Goal: Task Accomplishment & Management: Manage account settings

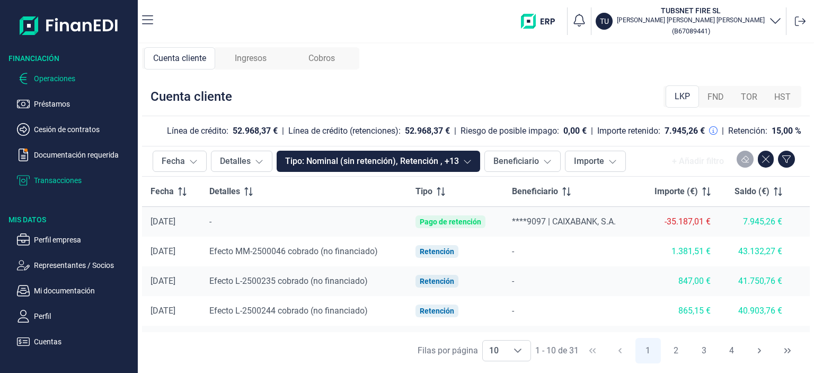
click at [49, 76] on p "Operaciones" at bounding box center [84, 78] width 100 height 13
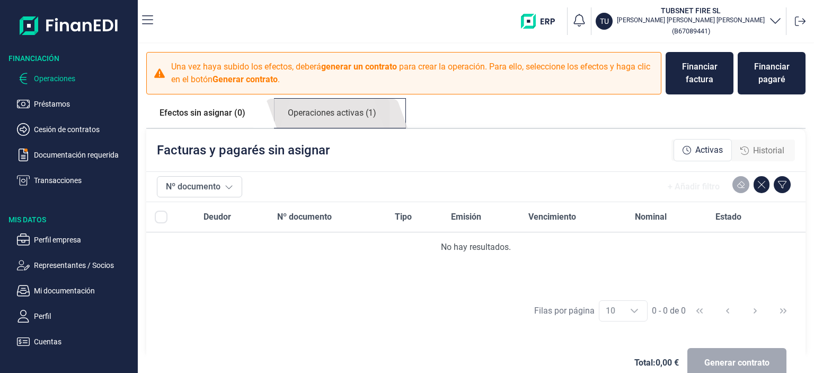
click at [319, 111] on link "Operaciones activas (1)" at bounding box center [332, 113] width 115 height 29
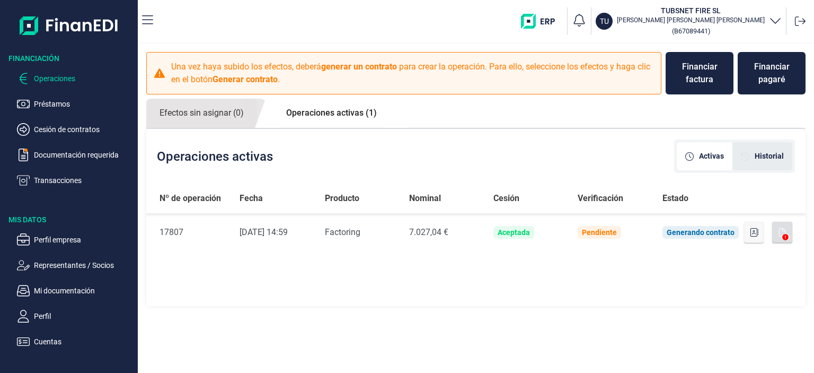
click at [765, 155] on span "Historial" at bounding box center [769, 156] width 29 height 11
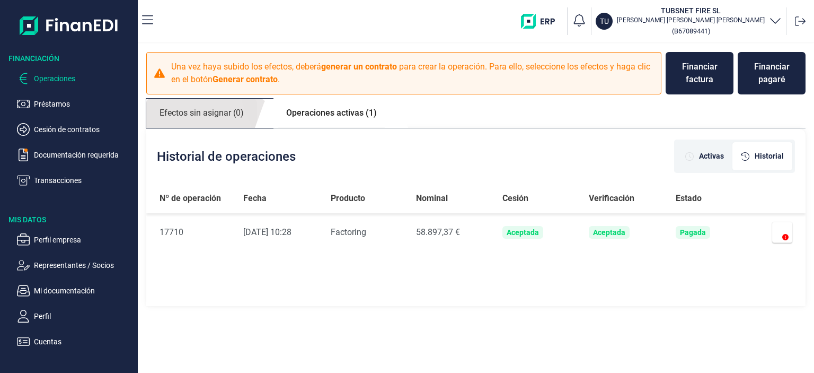
click at [201, 112] on link "Efectos sin asignar (0)" at bounding box center [201, 113] width 111 height 29
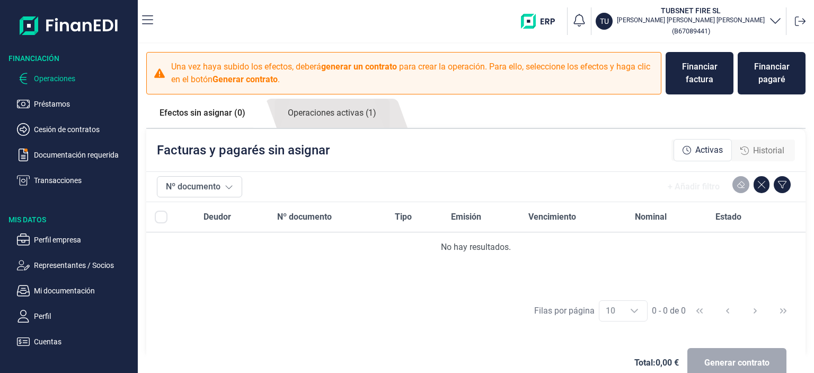
click at [753, 145] on span "Historial" at bounding box center [768, 150] width 31 height 13
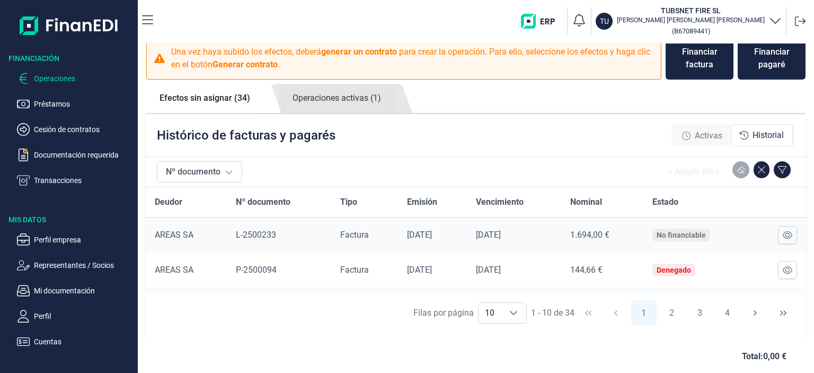
scroll to position [23, 0]
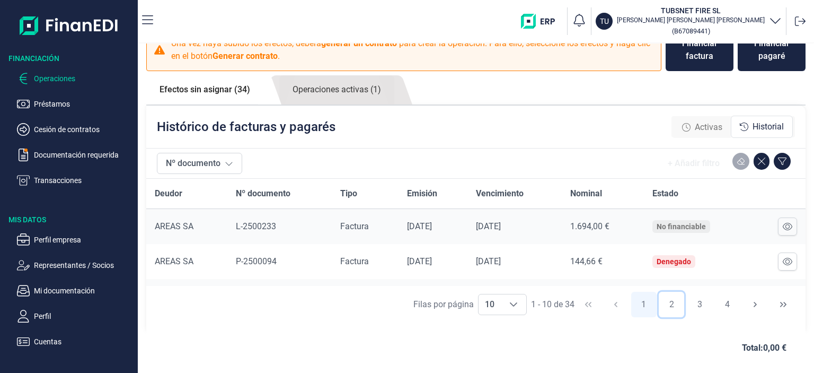
click at [659, 301] on button "2" at bounding box center [671, 304] width 25 height 25
click at [690, 303] on button "3" at bounding box center [699, 304] width 25 height 25
click at [717, 303] on button "4" at bounding box center [727, 304] width 25 height 25
click at [744, 304] on div "Filas por página 10 10 10 31 - 34 de 34 1 2 3 4" at bounding box center [475, 304] width 659 height 37
click at [745, 304] on div "Filas por página 10 10 10 31 - 34 de 34 1 2 3 4" at bounding box center [475, 304] width 659 height 37
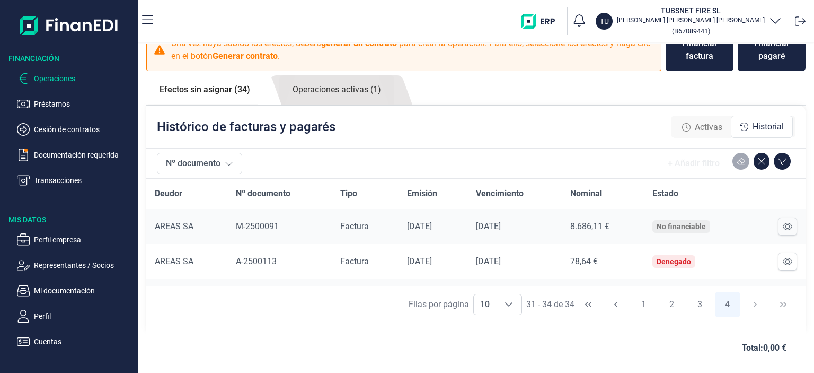
click at [745, 304] on div "Filas por página 10 10 10 31 - 34 de 34 1 2 3 4" at bounding box center [475, 304] width 659 height 37
drag, startPoint x: 804, startPoint y: 218, endPoint x: 800, endPoint y: 252, distance: 34.1
click at [800, 253] on div "Una vez haya subido los efectos, deberá generar un contrato para crear la opera…" at bounding box center [476, 155] width 676 height 271
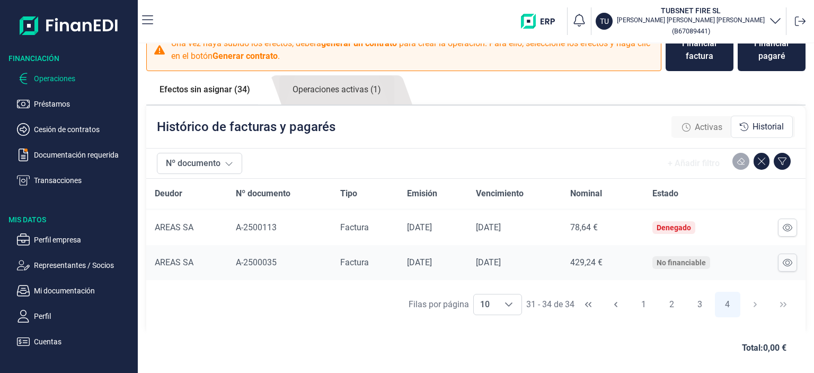
scroll to position [61, 0]
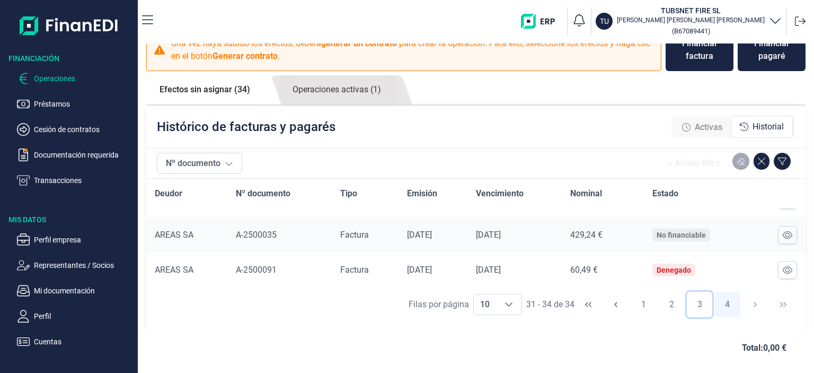
click at [692, 307] on button "3" at bounding box center [699, 304] width 25 height 25
drag, startPoint x: 795, startPoint y: 213, endPoint x: 799, endPoint y: 225, distance: 12.9
click at [799, 228] on div "Deudor Nº documento Tipo Emisión Vencimiento Nominal Estado AREAS SA P-2500074 …" at bounding box center [475, 232] width 659 height 107
drag, startPoint x: 801, startPoint y: 219, endPoint x: 802, endPoint y: 244, distance: 24.9
click at [802, 244] on div "Una vez haya subido los efectos, deberá generar un contrato para crear la opera…" at bounding box center [476, 155] width 676 height 271
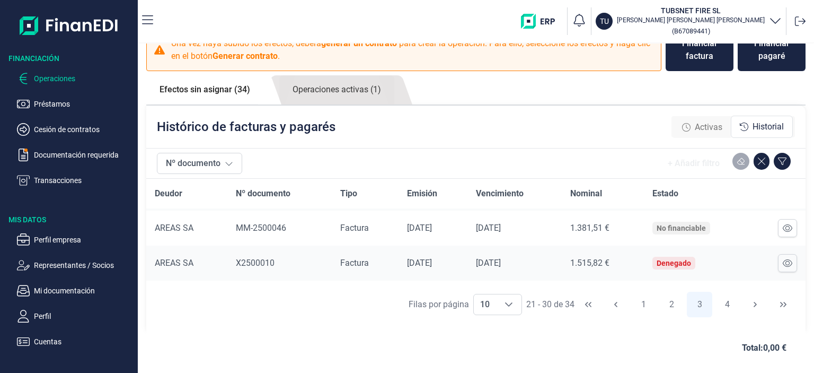
scroll to position [270, 0]
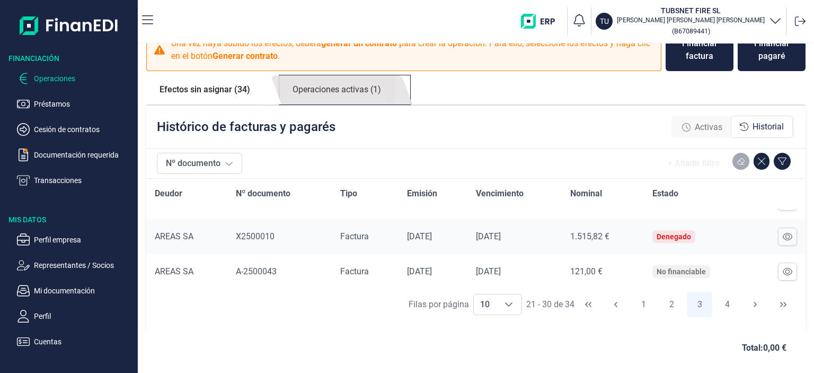
click at [320, 98] on link "Operaciones activas (1)" at bounding box center [336, 89] width 115 height 29
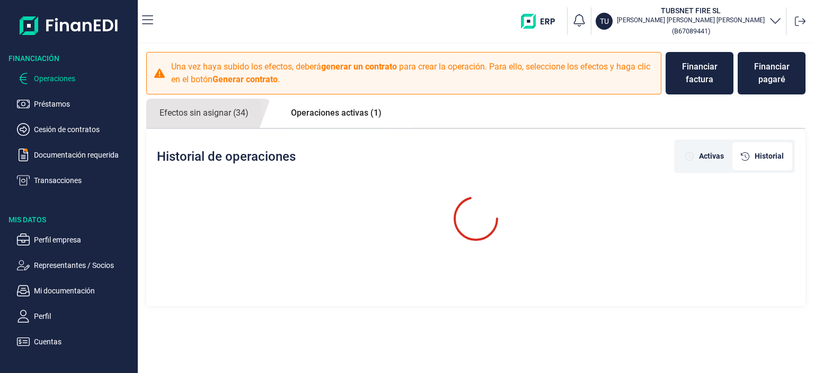
scroll to position [0, 0]
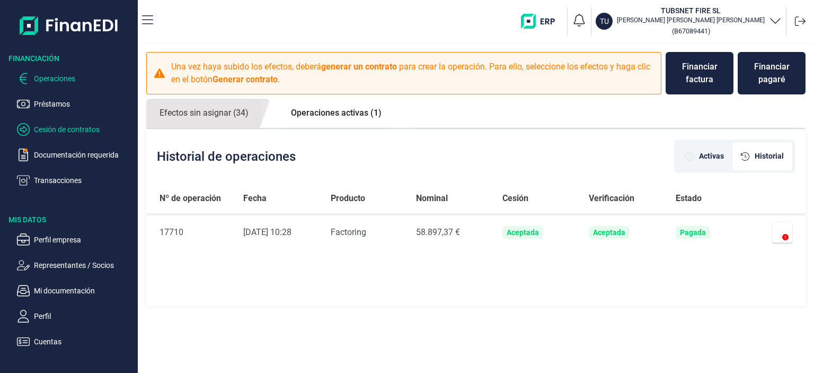
click at [58, 133] on p "Cesión de contratos" at bounding box center [84, 129] width 100 height 13
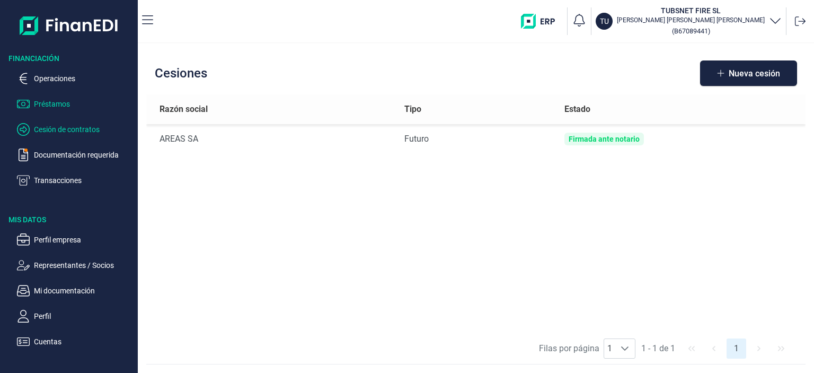
click at [57, 107] on p "Préstamos" at bounding box center [84, 104] width 100 height 13
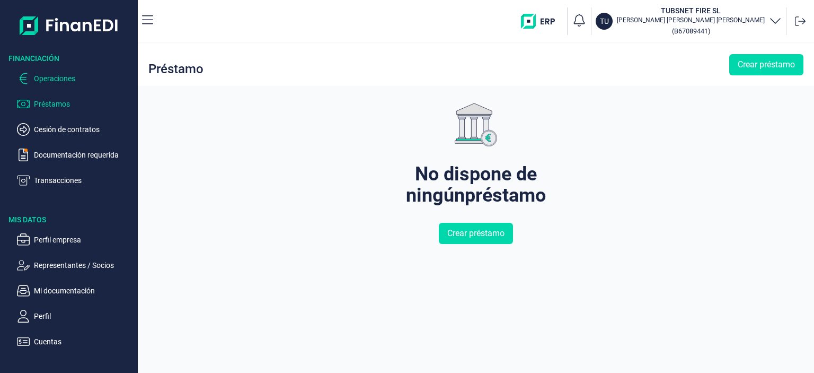
click at [57, 80] on p "Operaciones" at bounding box center [84, 78] width 100 height 13
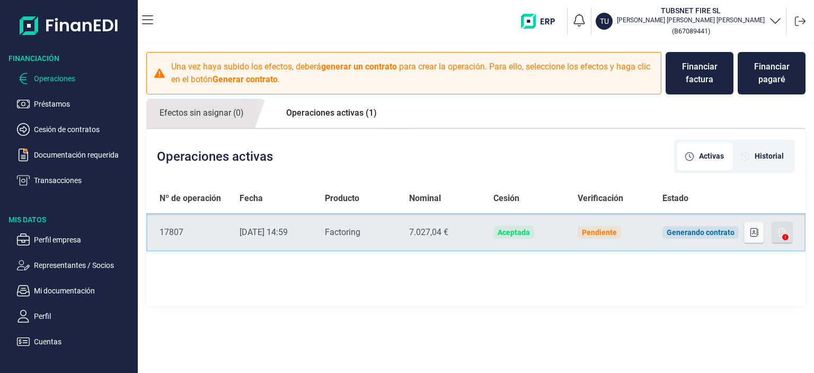
click at [547, 243] on td "Aceptada" at bounding box center [527, 232] width 84 height 38
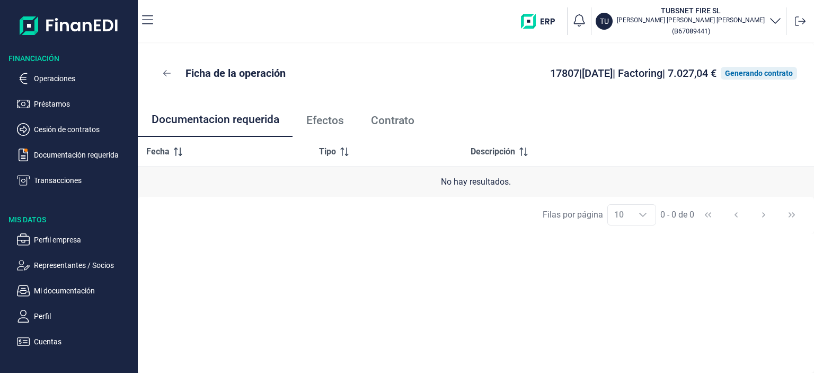
click at [331, 120] on span "Efectos" at bounding box center [325, 120] width 38 height 11
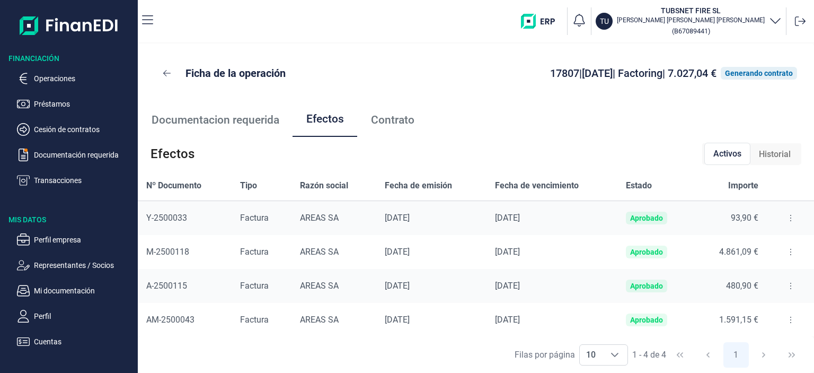
click at [190, 316] on span "AM-2500043" at bounding box center [170, 319] width 48 height 10
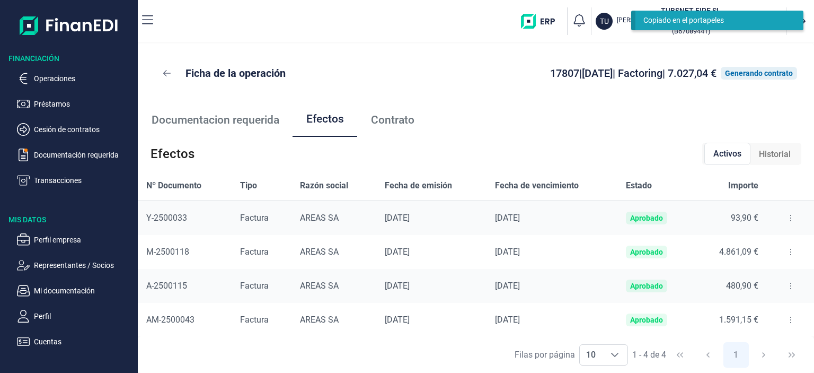
click at [790, 318] on icon at bounding box center [791, 319] width 2 height 8
click at [752, 343] on span "Detalles efecto" at bounding box center [751, 345] width 48 height 11
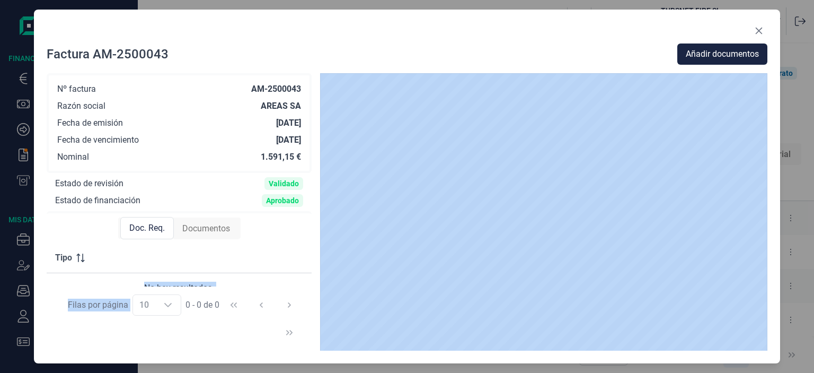
drag, startPoint x: 307, startPoint y: 247, endPoint x: 305, endPoint y: 292, distance: 44.6
click at [305, 292] on div "Tipo No hay resultados. Filas por página 10 10 10 0 - 0 de 0" at bounding box center [179, 297] width 265 height 108
click at [211, 230] on span "Documentos" at bounding box center [206, 228] width 48 height 13
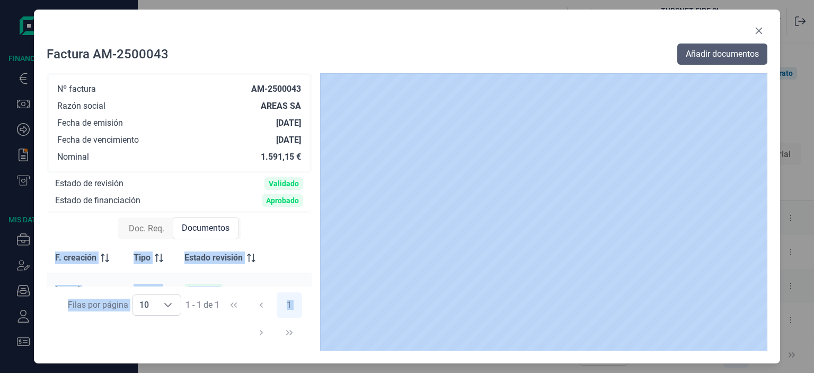
click at [725, 54] on span "Añadir documentos" at bounding box center [722, 54] width 73 height 13
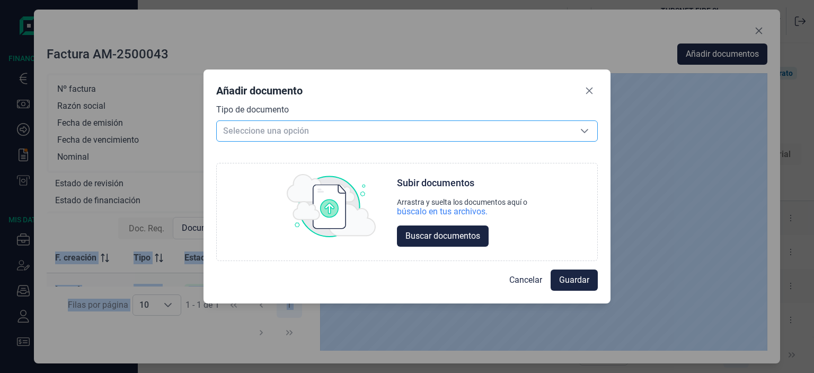
click at [395, 127] on span "Seleccione una opción" at bounding box center [394, 131] width 355 height 20
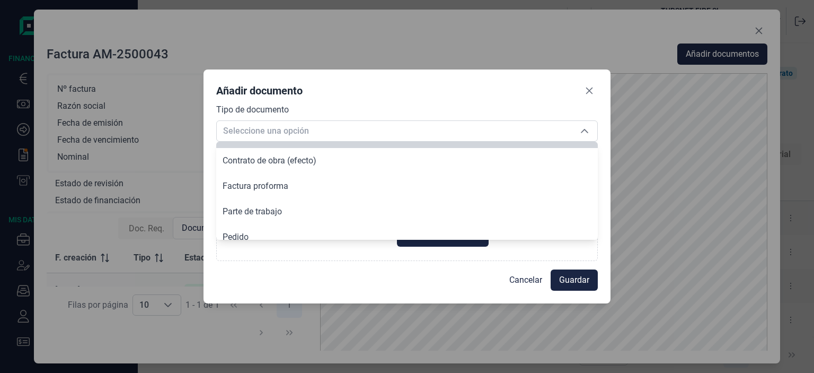
scroll to position [80, 0]
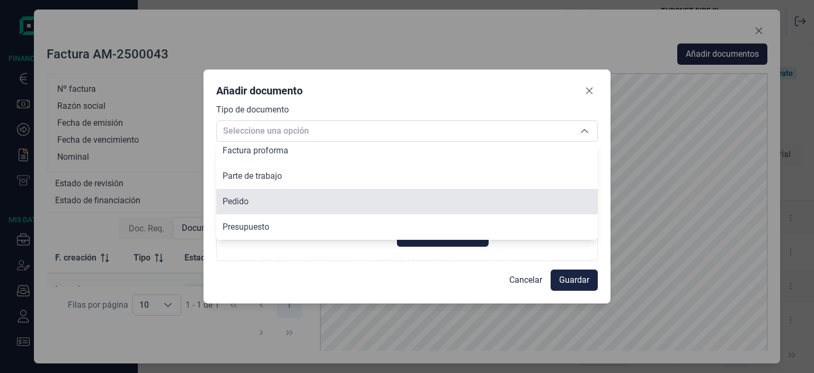
click at [397, 211] on li "Pedido" at bounding box center [407, 201] width 382 height 25
type input "Pedido"
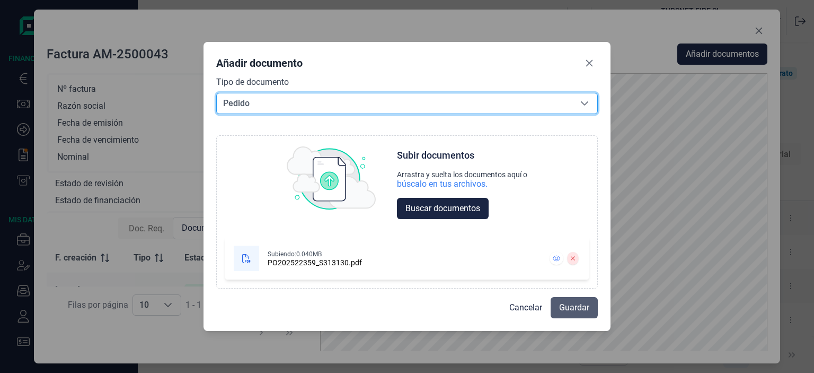
click at [570, 307] on span "Guardar" at bounding box center [574, 307] width 30 height 13
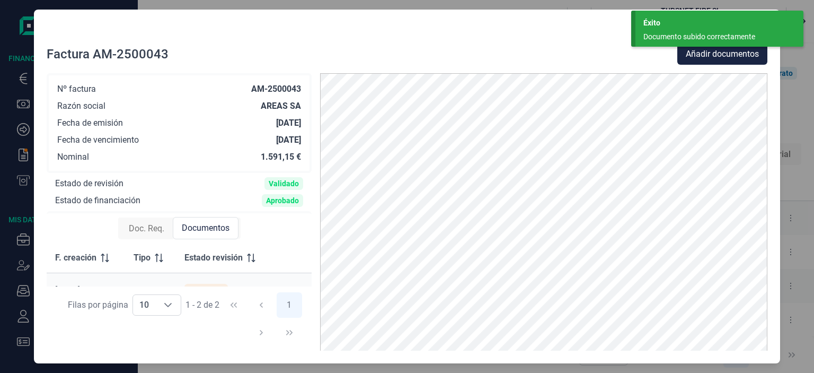
click at [563, 25] on div at bounding box center [407, 32] width 721 height 21
click at [796, 189] on div "Factura AM-2500043 Añadir documentos Nº factura AM-2500043 Razón social AREAS S…" at bounding box center [407, 186] width 814 height 373
drag, startPoint x: 771, startPoint y: 4, endPoint x: 774, endPoint y: 10, distance: 7.1
click at [774, 10] on body "Éxito Documento subido correctamente Financiación Operaciones Préstamos Cesión …" at bounding box center [407, 186] width 814 height 373
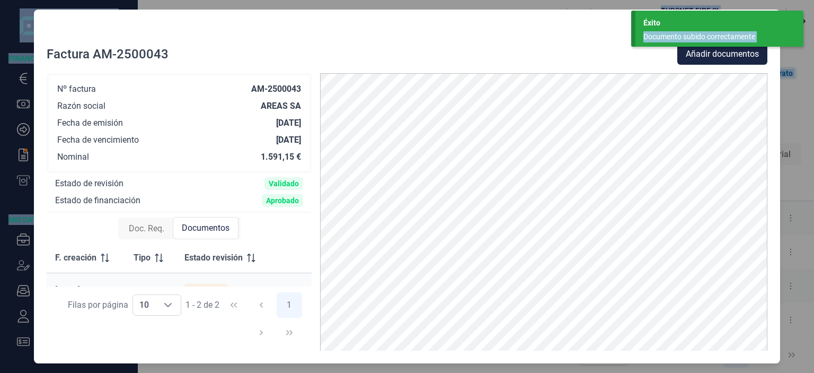
click at [774, 16] on div "Éxito Documento subido correctamente" at bounding box center [720, 29] width 168 height 36
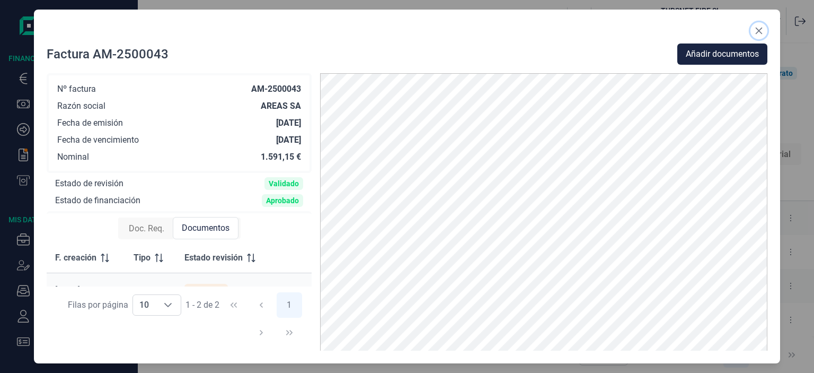
click at [751, 23] on button "Close" at bounding box center [759, 30] width 17 height 17
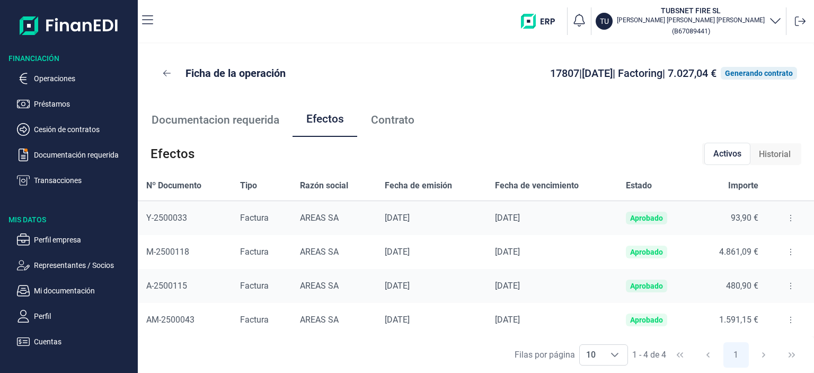
click at [761, 157] on span "Historial" at bounding box center [775, 154] width 32 height 13
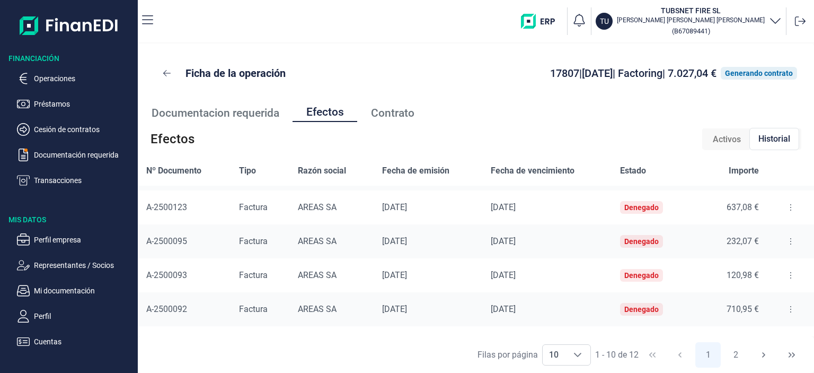
scroll to position [193, 0]
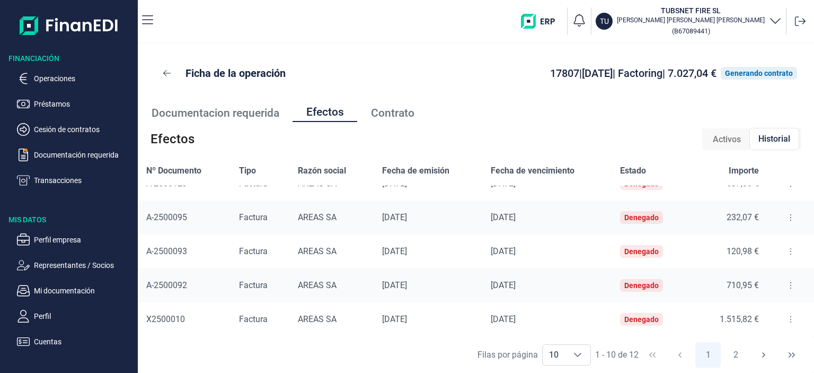
click at [784, 321] on button at bounding box center [790, 319] width 19 height 17
click at [767, 345] on span "Detalles efecto" at bounding box center [752, 342] width 48 height 11
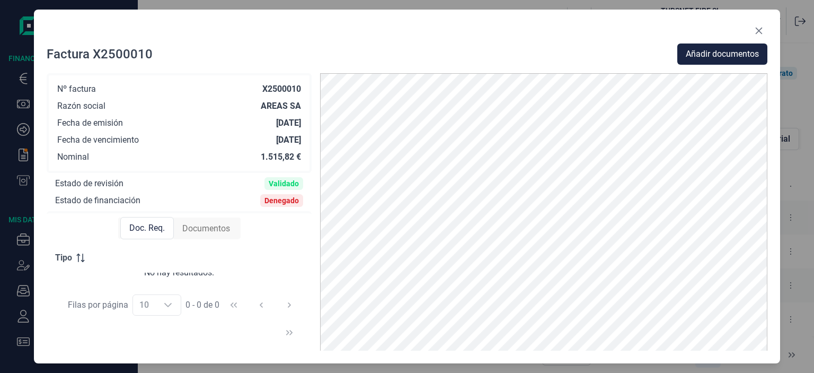
scroll to position [8, 0]
click at [292, 334] on div "Filas por página 10 10 10 0 - 0 de 0" at bounding box center [179, 318] width 265 height 64
click at [756, 29] on icon "Close" at bounding box center [759, 31] width 8 height 8
